Goal: Answer question/provide support

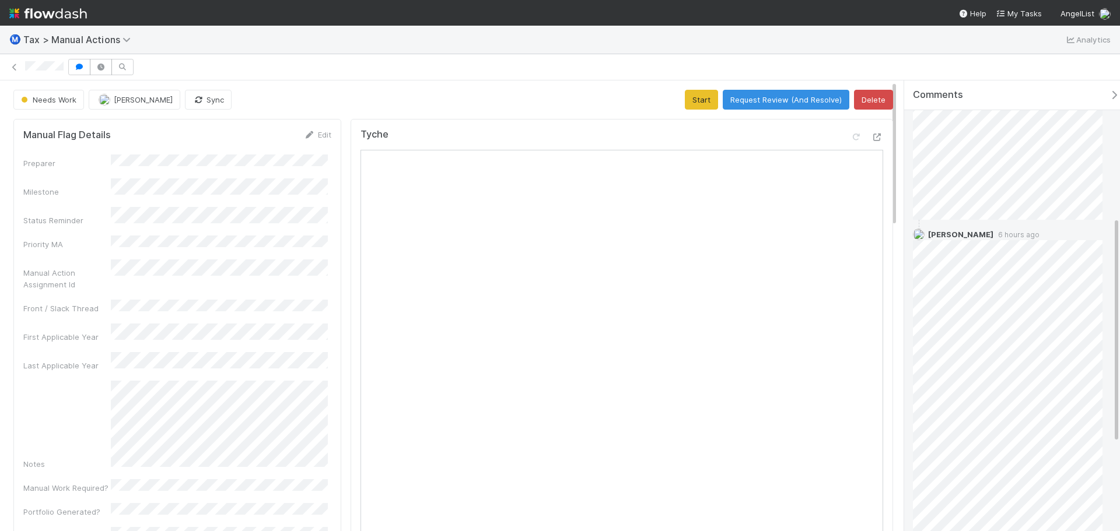
scroll to position [272, 0]
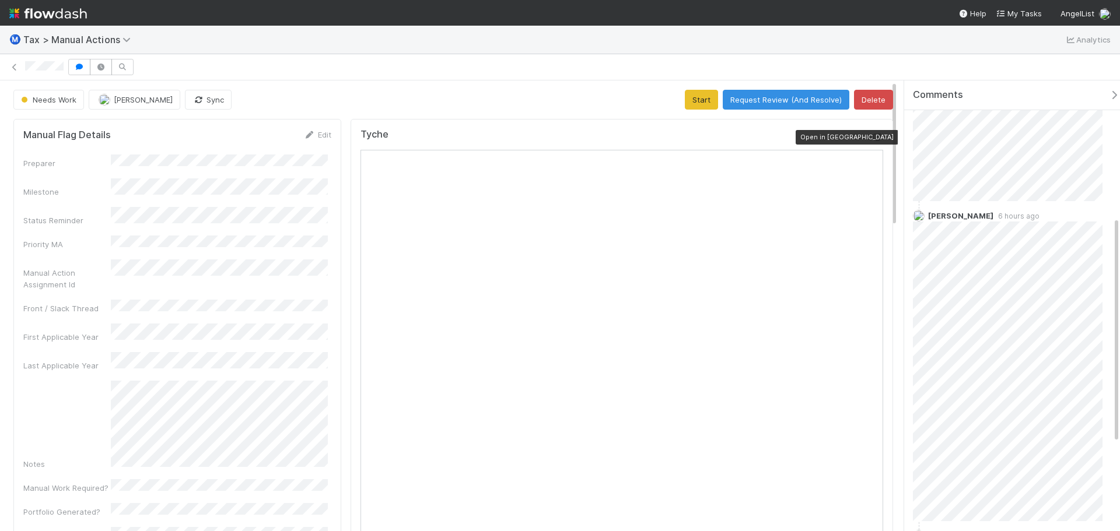
click at [871, 138] on icon at bounding box center [877, 138] width 12 height 8
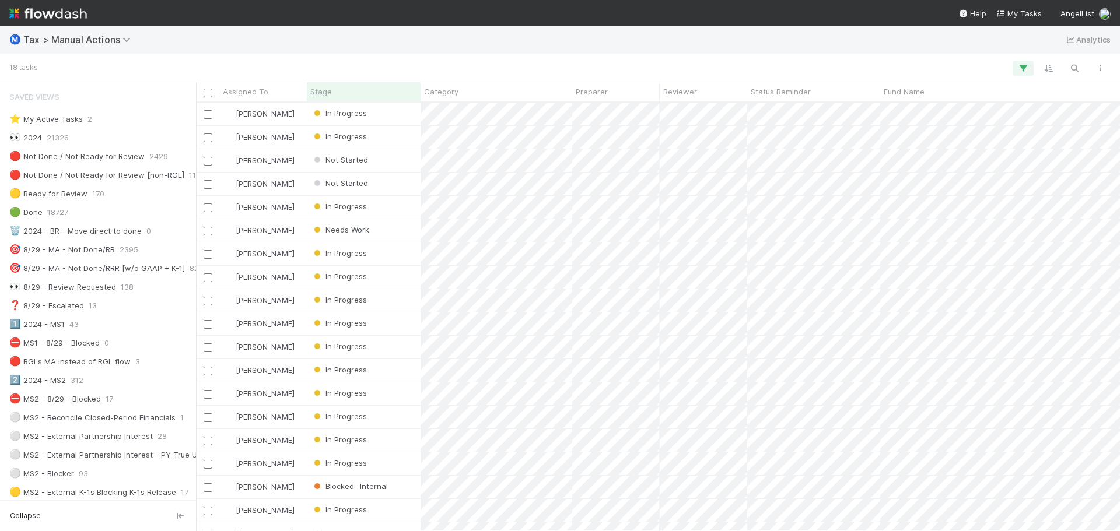
scroll to position [758, 0]
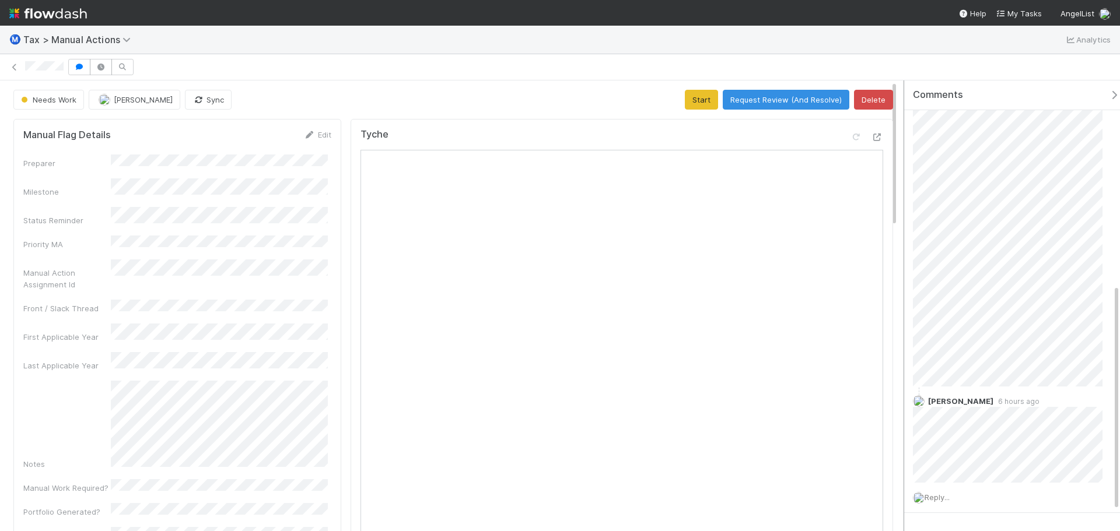
scroll to position [447, 0]
click at [944, 455] on span "Reply..." at bounding box center [936, 457] width 25 height 9
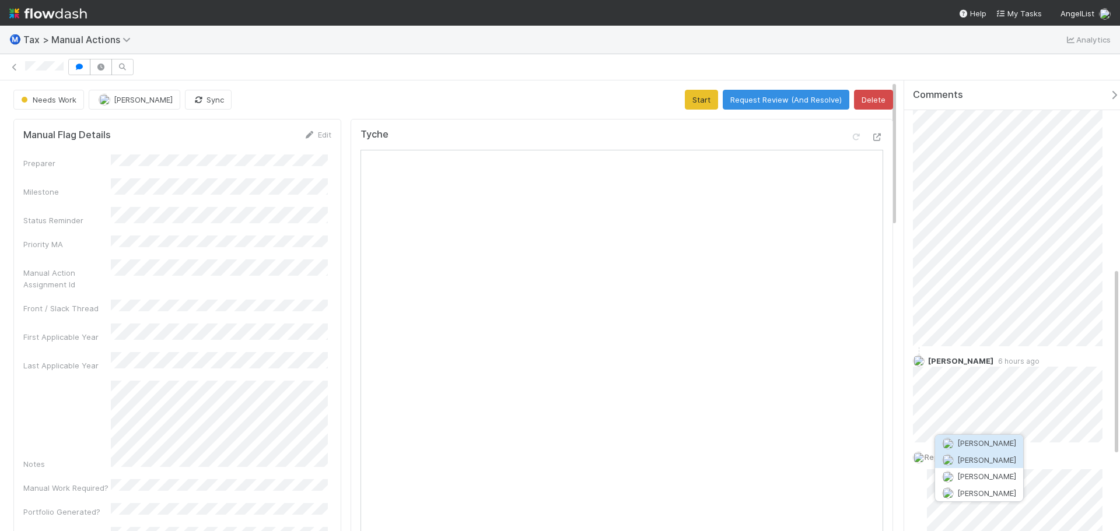
click at [993, 453] on button "[PERSON_NAME]" at bounding box center [979, 460] width 88 height 16
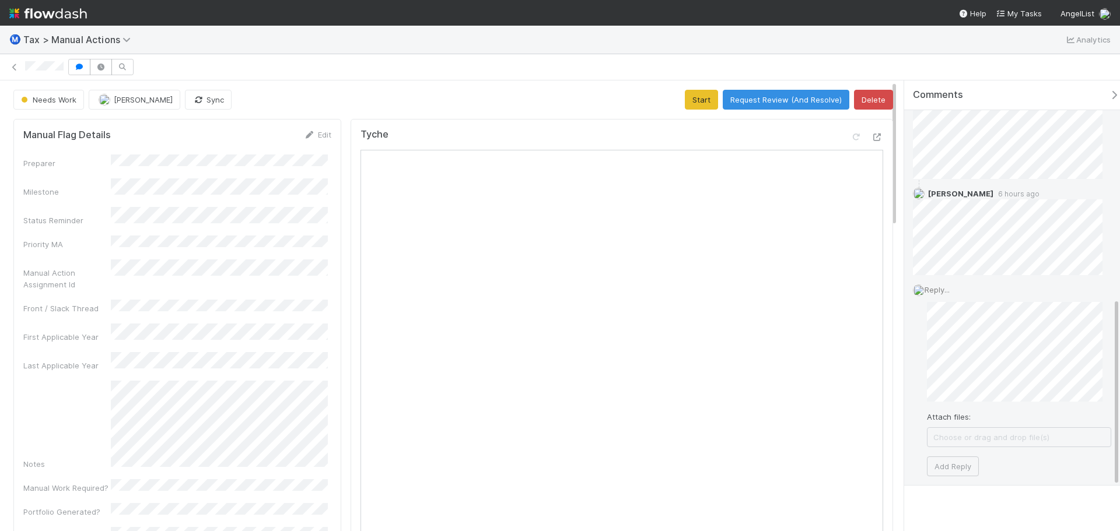
scroll to position [622, 0]
click at [959, 461] on button "Add Reply" at bounding box center [953, 459] width 52 height 20
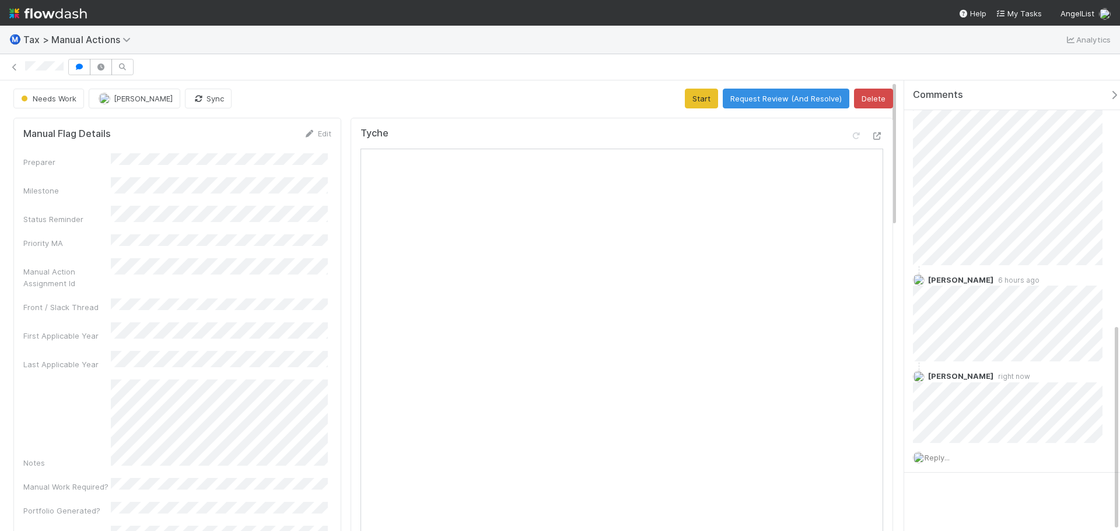
scroll to position [0, 0]
click at [780, 100] on button "Request Review (And Resolve)" at bounding box center [786, 100] width 127 height 20
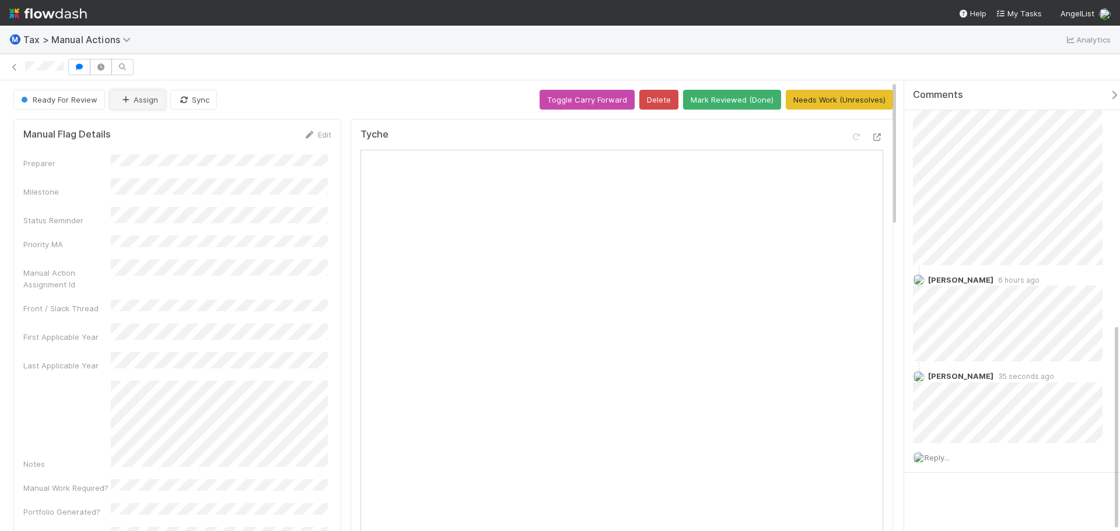
click at [141, 99] on button "Assign" at bounding box center [138, 100] width 56 height 20
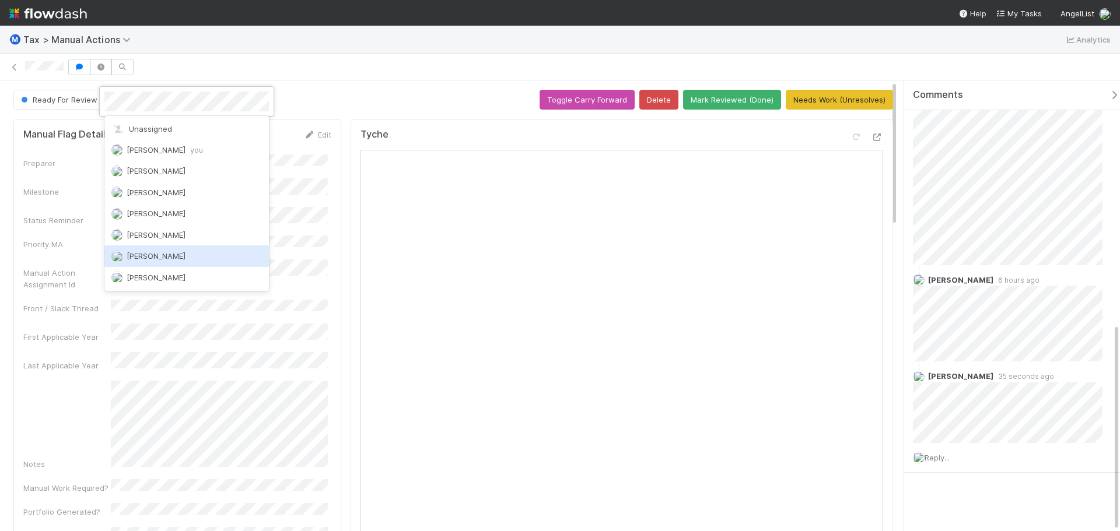
click at [149, 250] on div "[PERSON_NAME]" at bounding box center [186, 256] width 164 height 21
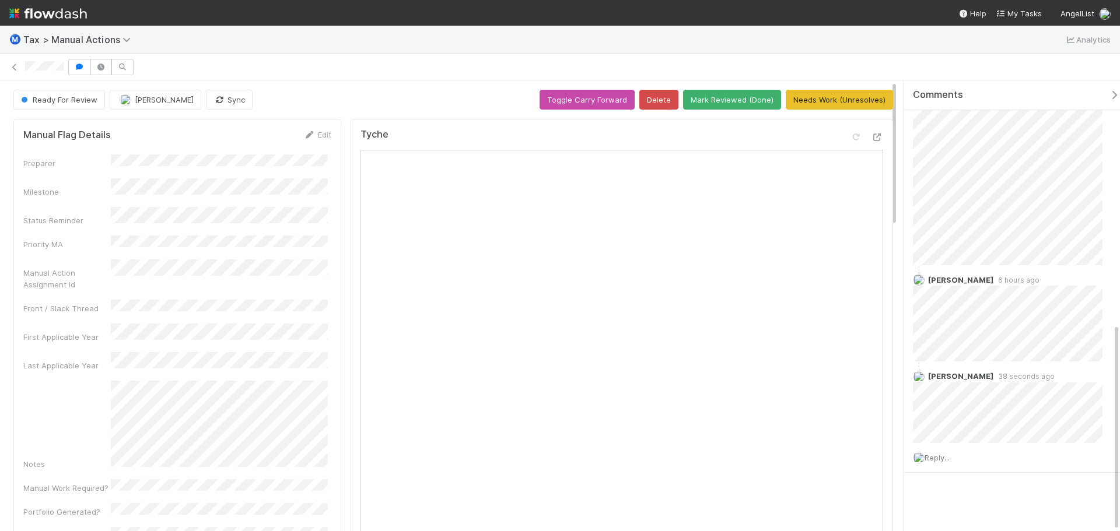
click at [313, 100] on div "Ready For Review [PERSON_NAME] Sync Toggle Carry Forward Delete Mark Reviewed (…" at bounding box center [452, 100] width 879 height 20
click at [16, 69] on icon at bounding box center [15, 68] width 12 height 8
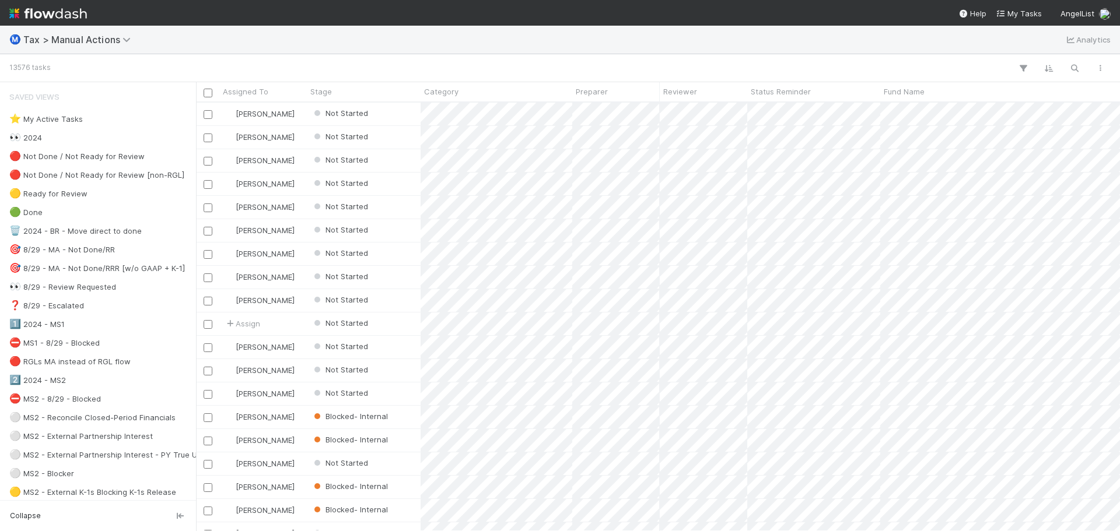
scroll to position [420, 915]
click at [99, 121] on div "⭐ My Active Tasks" at bounding box center [101, 119] width 184 height 15
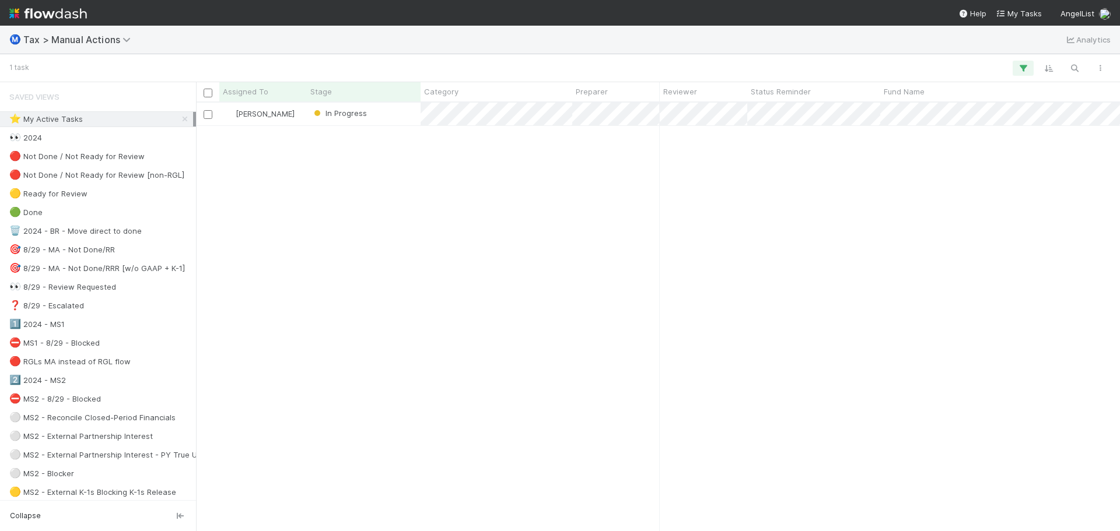
scroll to position [420, 915]
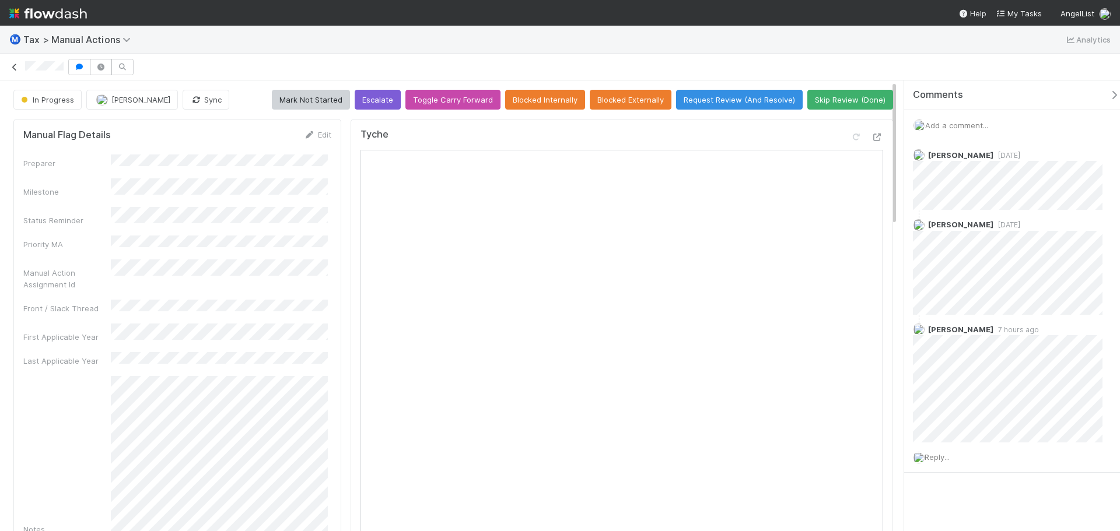
click at [15, 67] on icon at bounding box center [15, 68] width 12 height 8
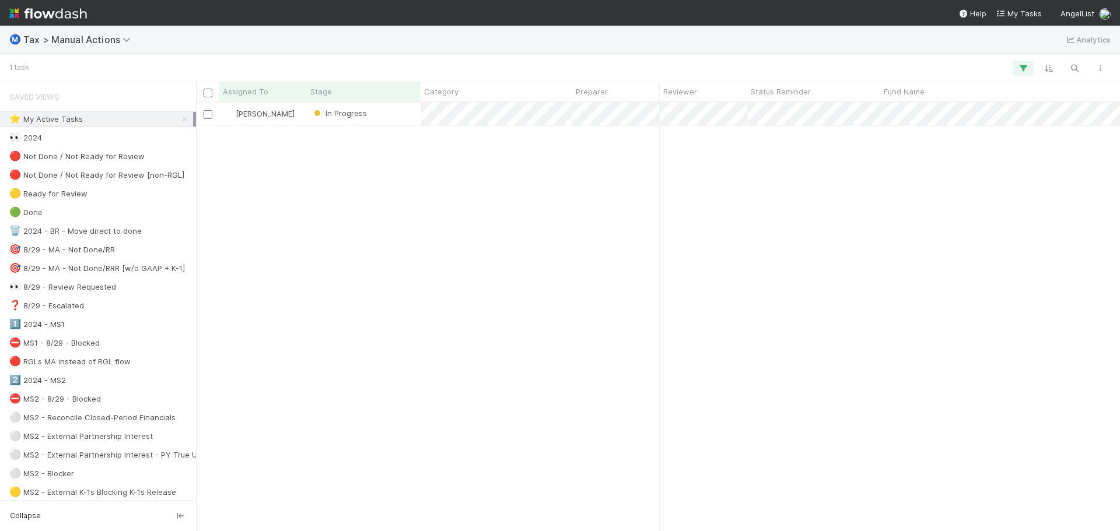
scroll to position [420, 915]
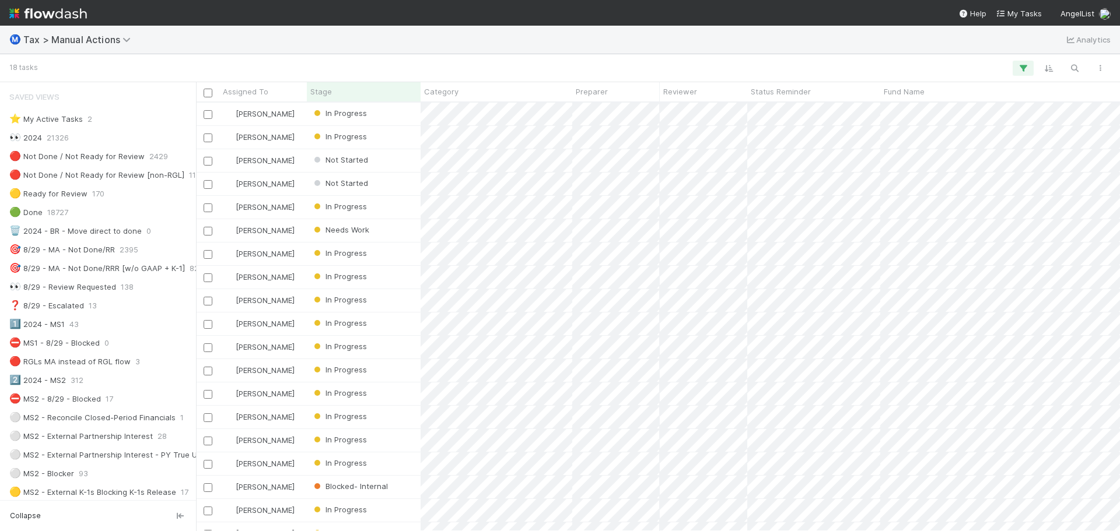
scroll to position [758, 0]
